Goal: Find specific page/section: Find specific page/section

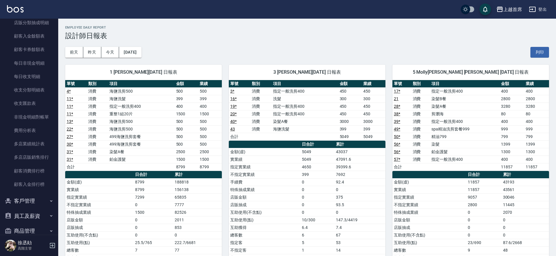
scroll to position [614, 0]
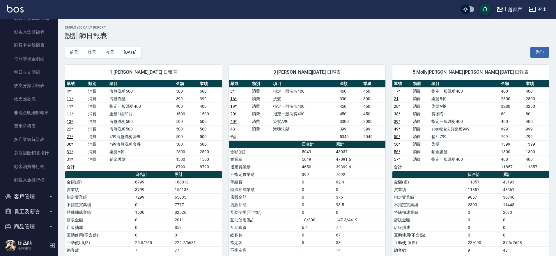
click at [36, 210] on button "員工及薪資" at bounding box center [29, 211] width 54 height 15
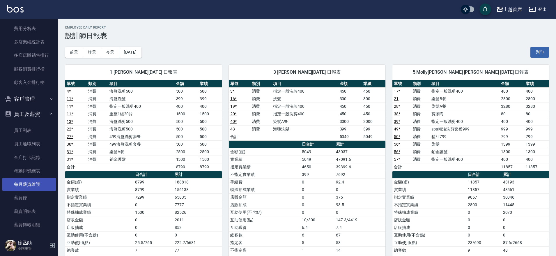
scroll to position [762, 0]
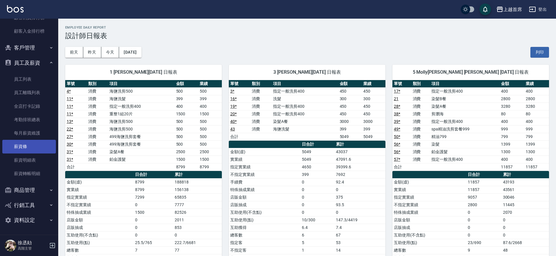
click at [34, 151] on link "薪資條" at bounding box center [29, 146] width 54 height 13
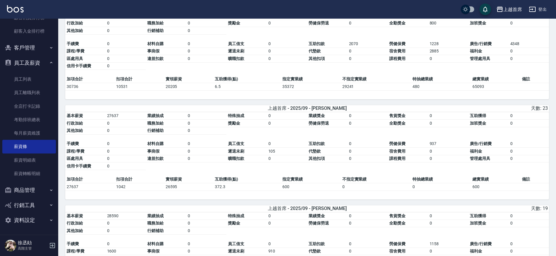
scroll to position [1251, 0]
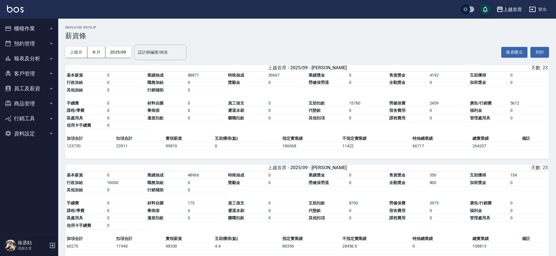
click at [44, 57] on button "報表及分析" at bounding box center [29, 58] width 54 height 15
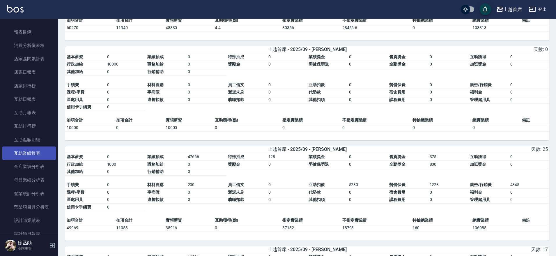
scroll to position [73, 0]
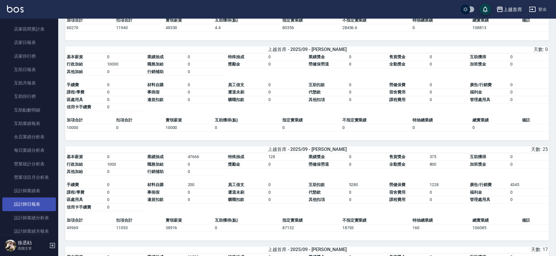
click at [35, 205] on link "設計師日報表" at bounding box center [29, 203] width 54 height 13
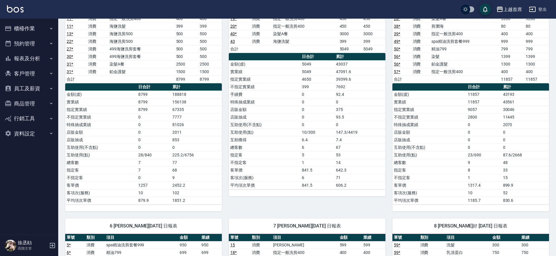
scroll to position [182, 0]
